Goal: Transaction & Acquisition: Download file/media

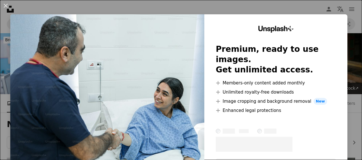
scroll to position [457, 0]
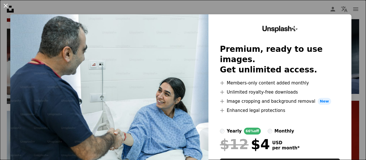
click at [3, 5] on button "An X shape" at bounding box center [5, 5] width 7 height 7
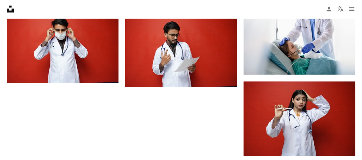
scroll to position [637, 0]
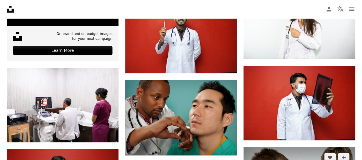
scroll to position [1151, 0]
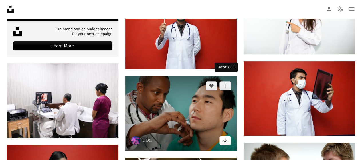
click at [226, 137] on icon "Arrow pointing down" at bounding box center [225, 140] width 5 height 7
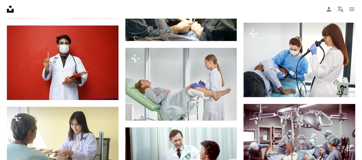
scroll to position [1409, 0]
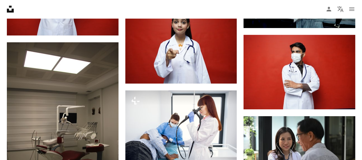
scroll to position [1980, 0]
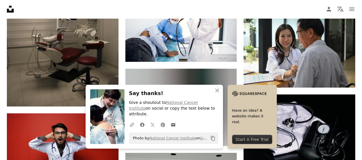
scroll to position [2095, 0]
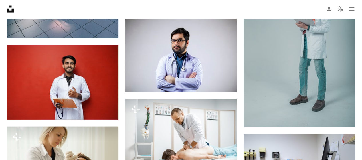
scroll to position [2809, 0]
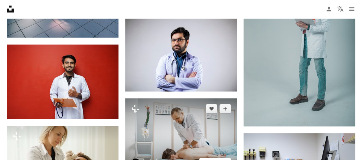
click at [212, 158] on button "A lock Download" at bounding box center [215, 162] width 32 height 9
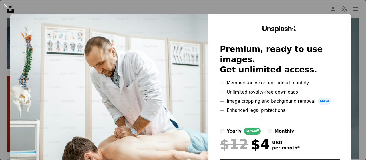
click at [6, 5] on button "An X shape" at bounding box center [5, 5] width 7 height 7
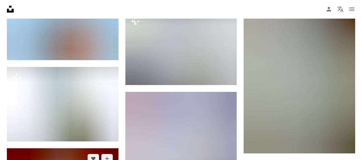
scroll to position [3209, 0]
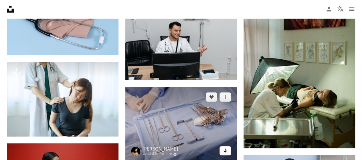
click at [224, 148] on icon "Download" at bounding box center [225, 150] width 4 height 4
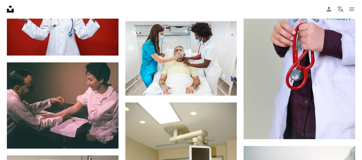
scroll to position [4324, 0]
